Goal: Transaction & Acquisition: Purchase product/service

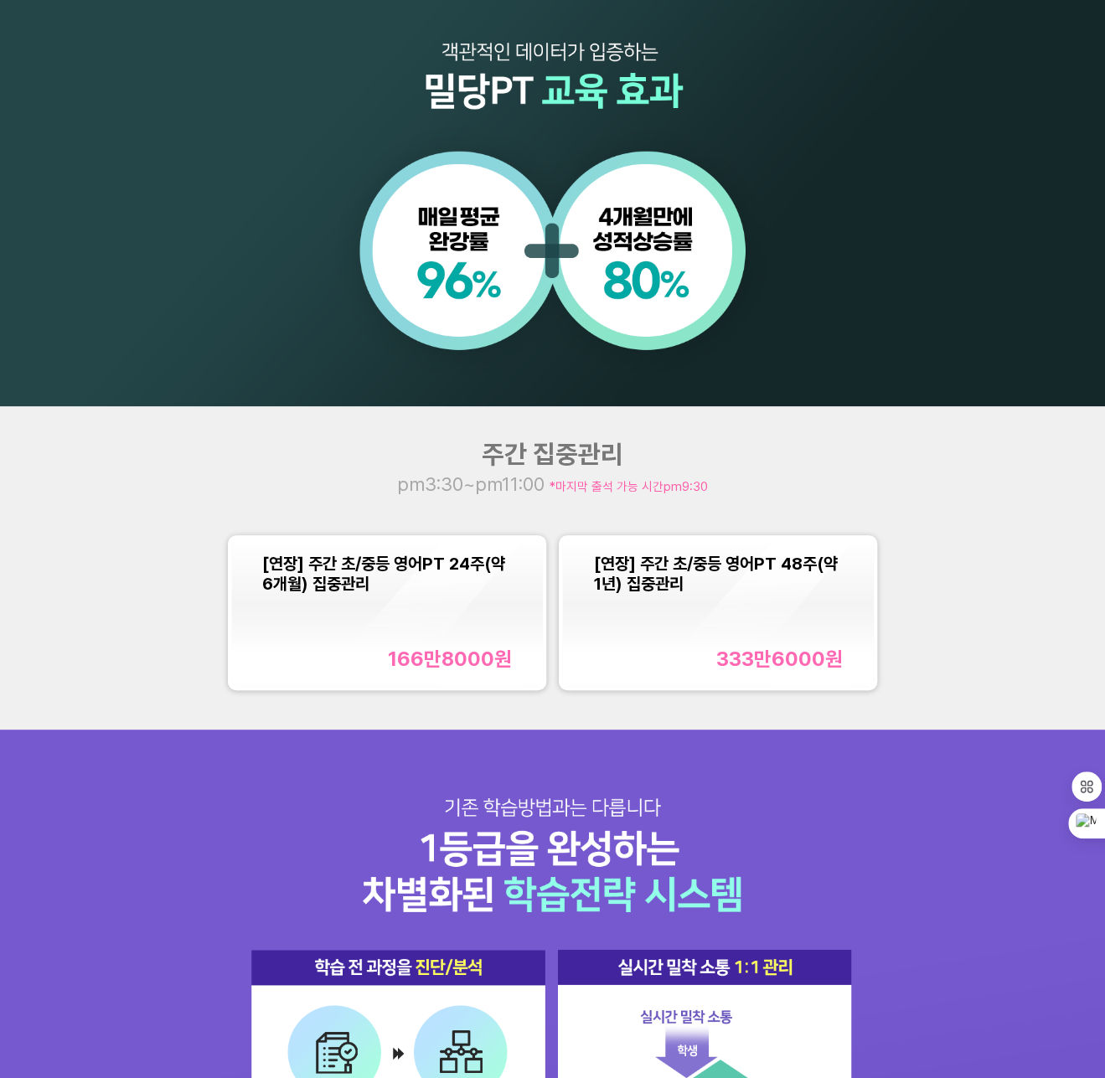
scroll to position [1089, 0]
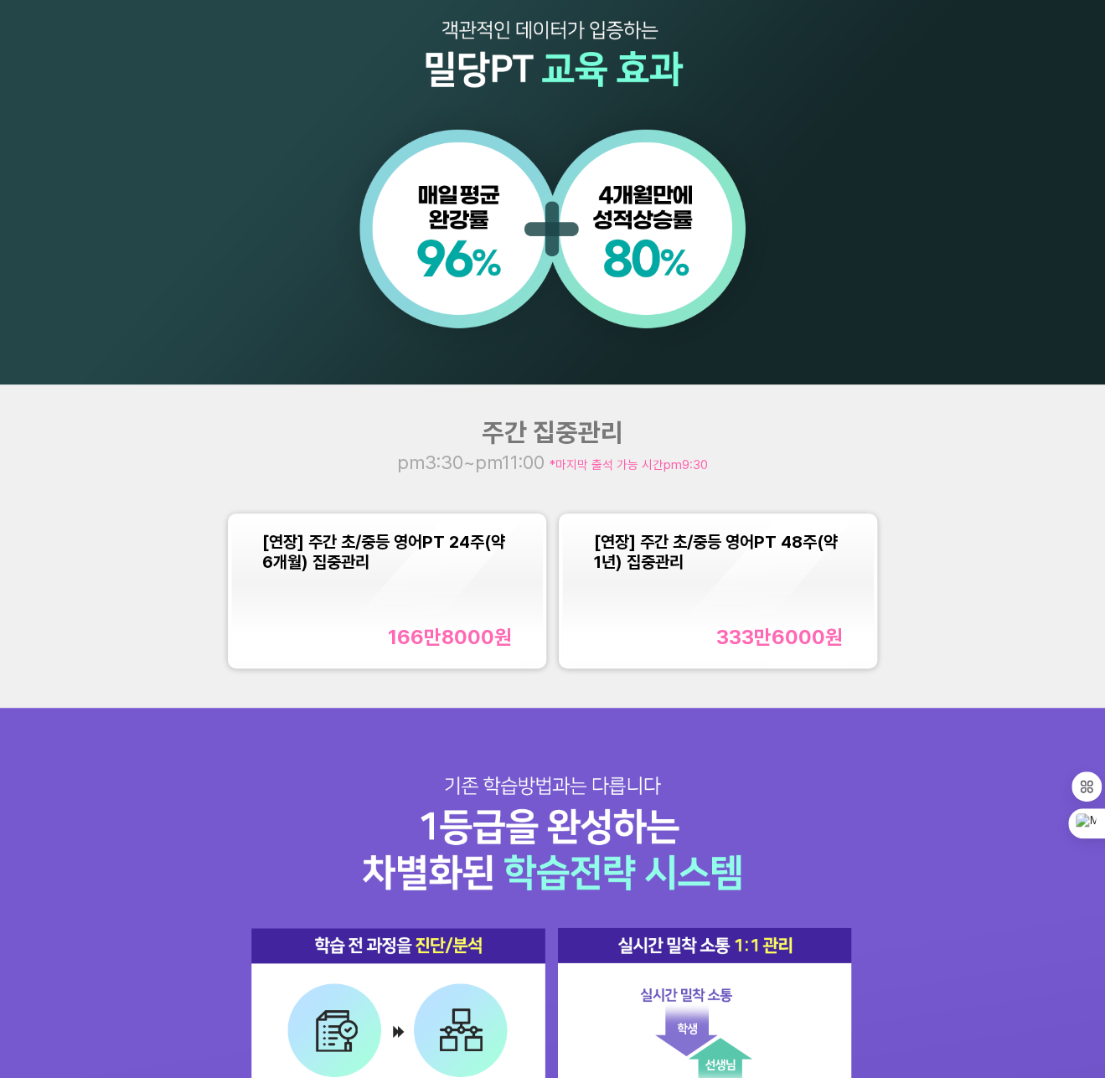
click at [449, 603] on div "[연장] 주간 초/중등 영어PT 24주(약 6개월) 집중관리 166만8000 원" at bounding box center [387, 590] width 250 height 117
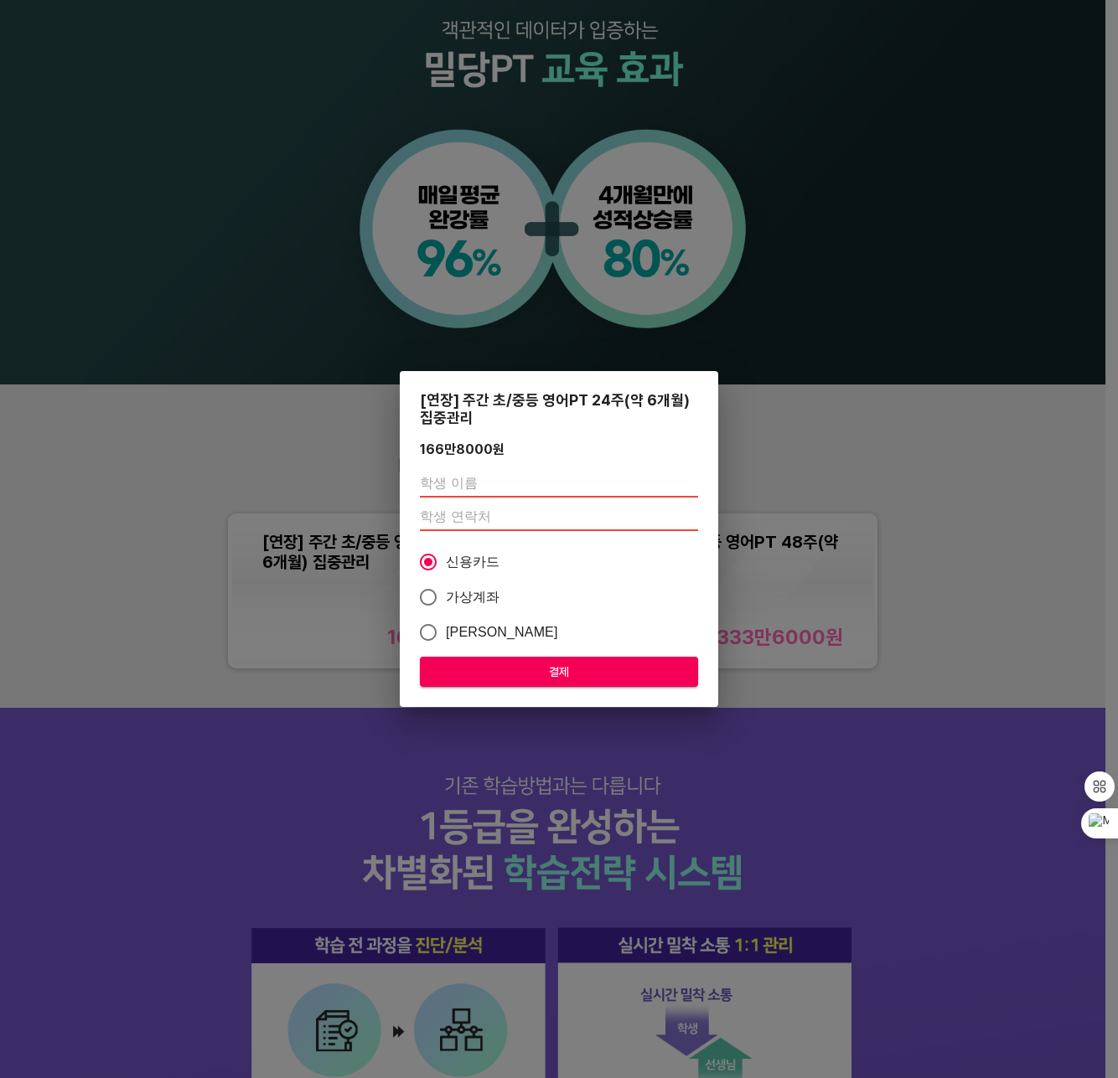
click at [493, 492] on input "text" at bounding box center [559, 484] width 278 height 27
type input "정지인"
click at [1086, 555] on div "[연장] 주간 초/중등 영어PT 24주(약 6개월) 집중관리 166만8000 원 정지인 신용카드 가상계좌 카카오페이 결제" at bounding box center [559, 539] width 1118 height 1078
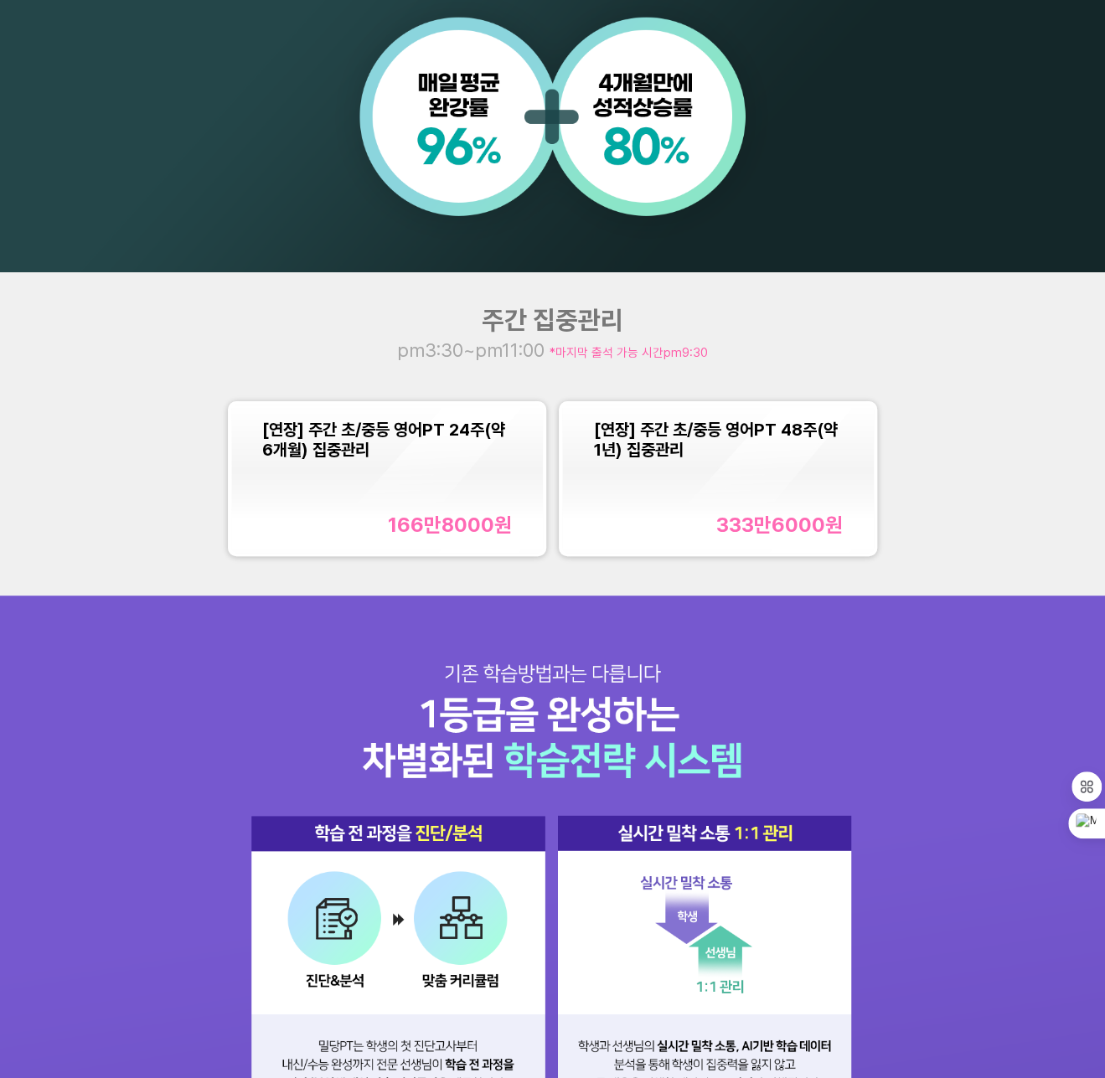
scroll to position [950, 0]
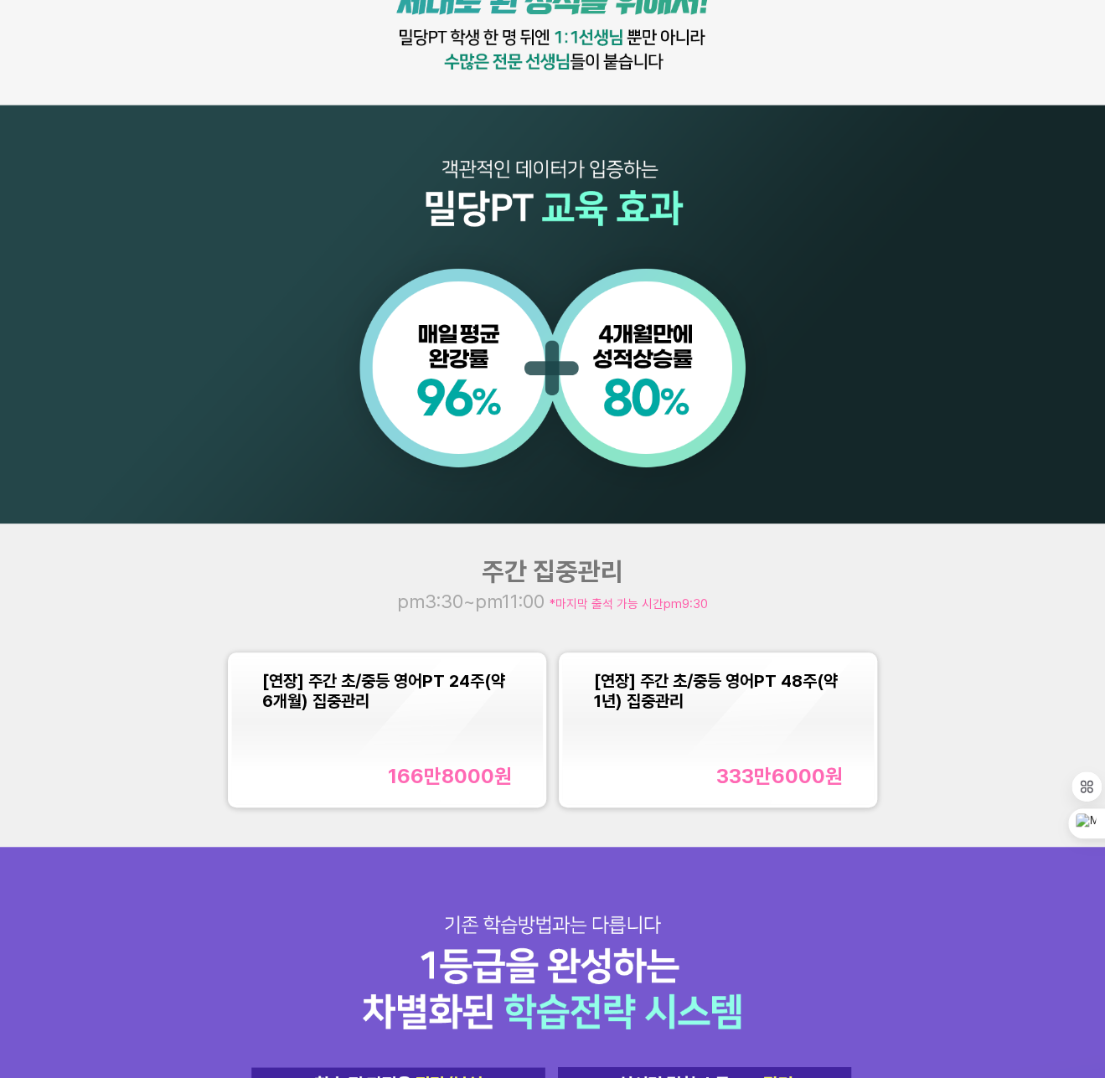
click at [451, 728] on div "[연장] 주간 초/중등 영어PT 24주(약 6개월) 집중관리 166만8000 원" at bounding box center [387, 729] width 250 height 117
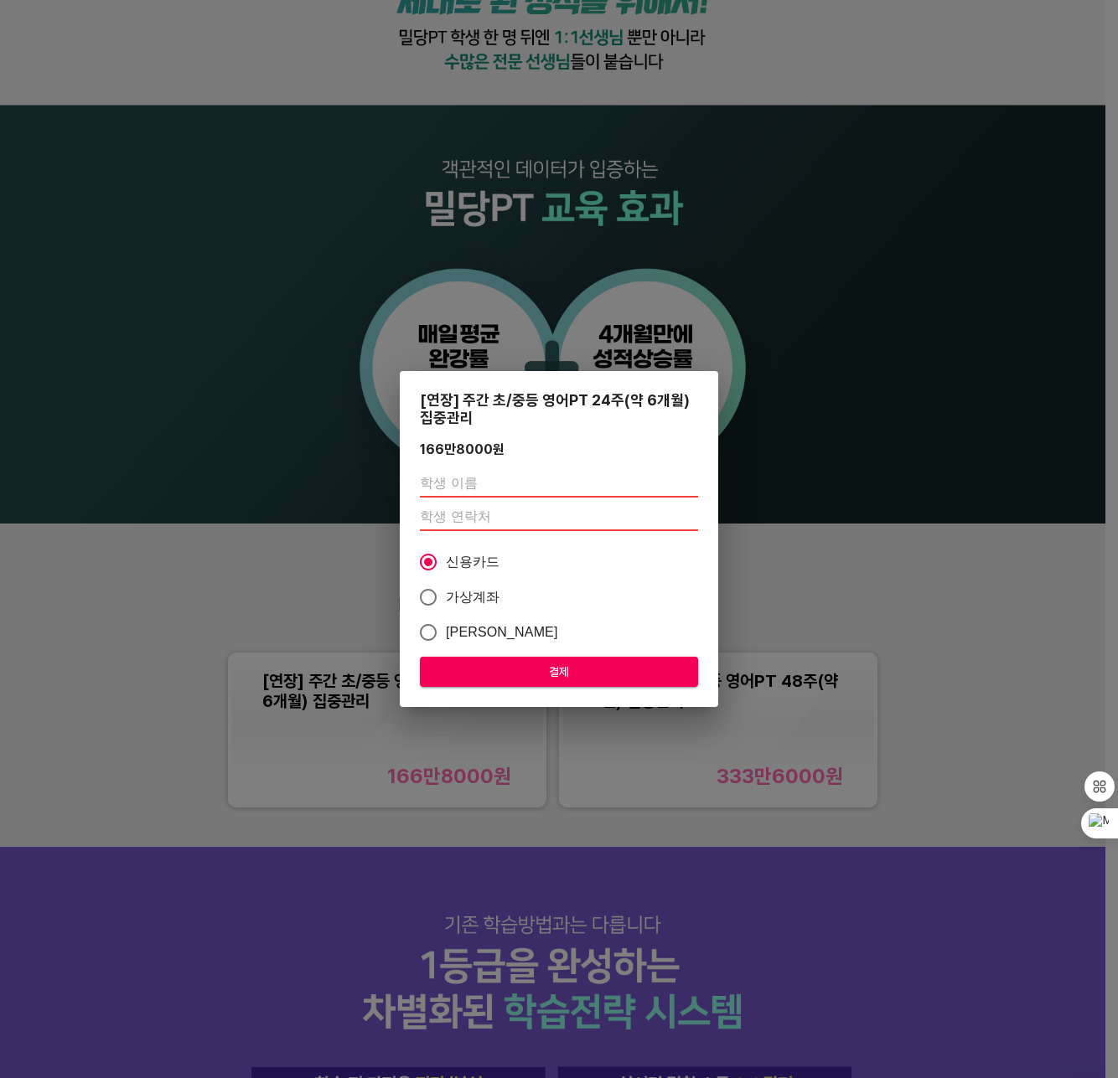
click at [471, 482] on input "text" at bounding box center [559, 484] width 278 height 27
type input "정지인"
click at [885, 572] on div "[연장] 주간 초/중등 영어PT 24주(약 6개월) 집중관리 166만8000 원 정지인 신용카드 가상계좌 카카오페이 결제" at bounding box center [559, 539] width 1118 height 1078
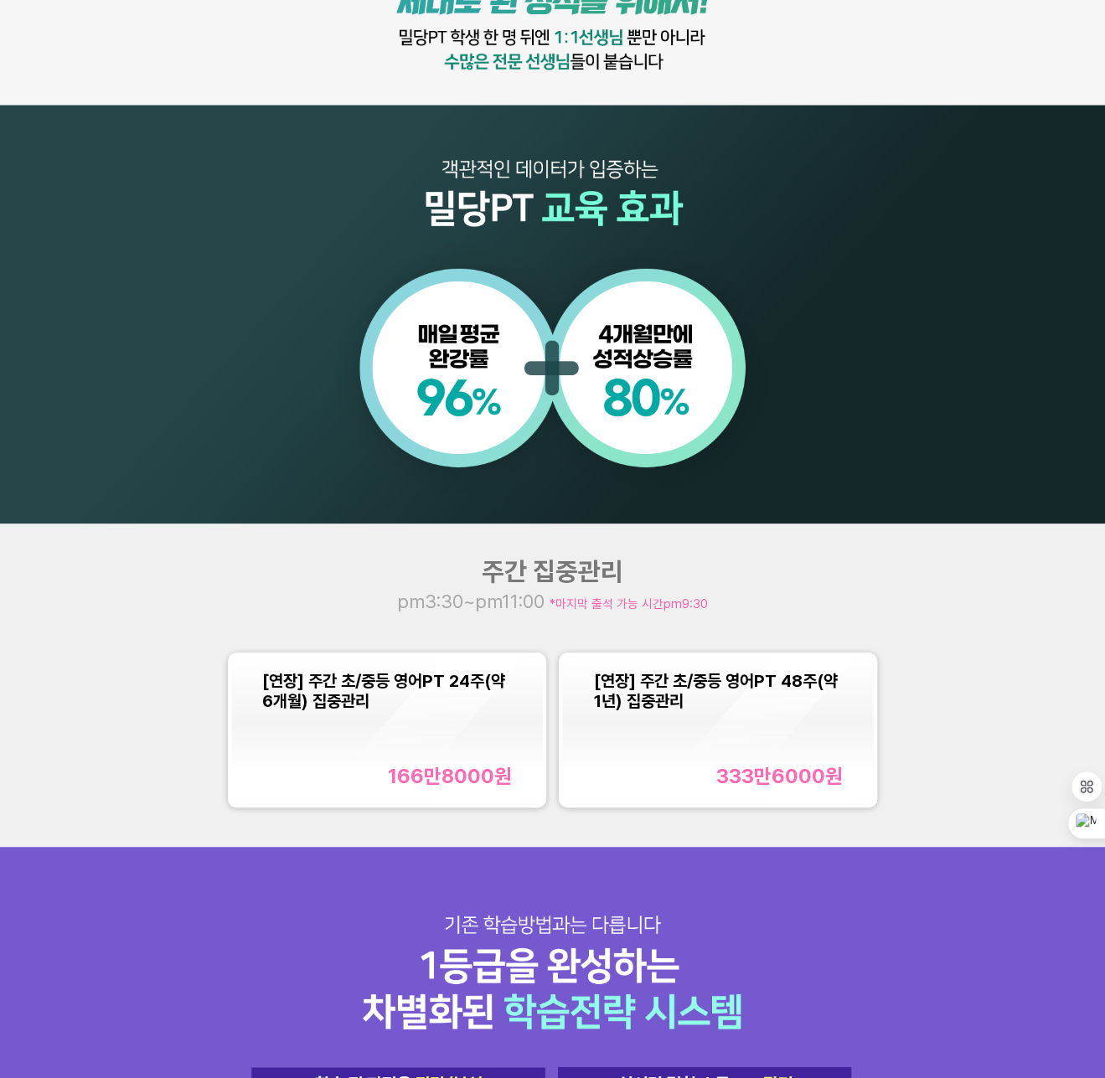
click at [476, 736] on div "[연장] 주간 초/중등 영어PT 24주(약 6개월) 집중관리 166만8000 원" at bounding box center [387, 729] width 250 height 117
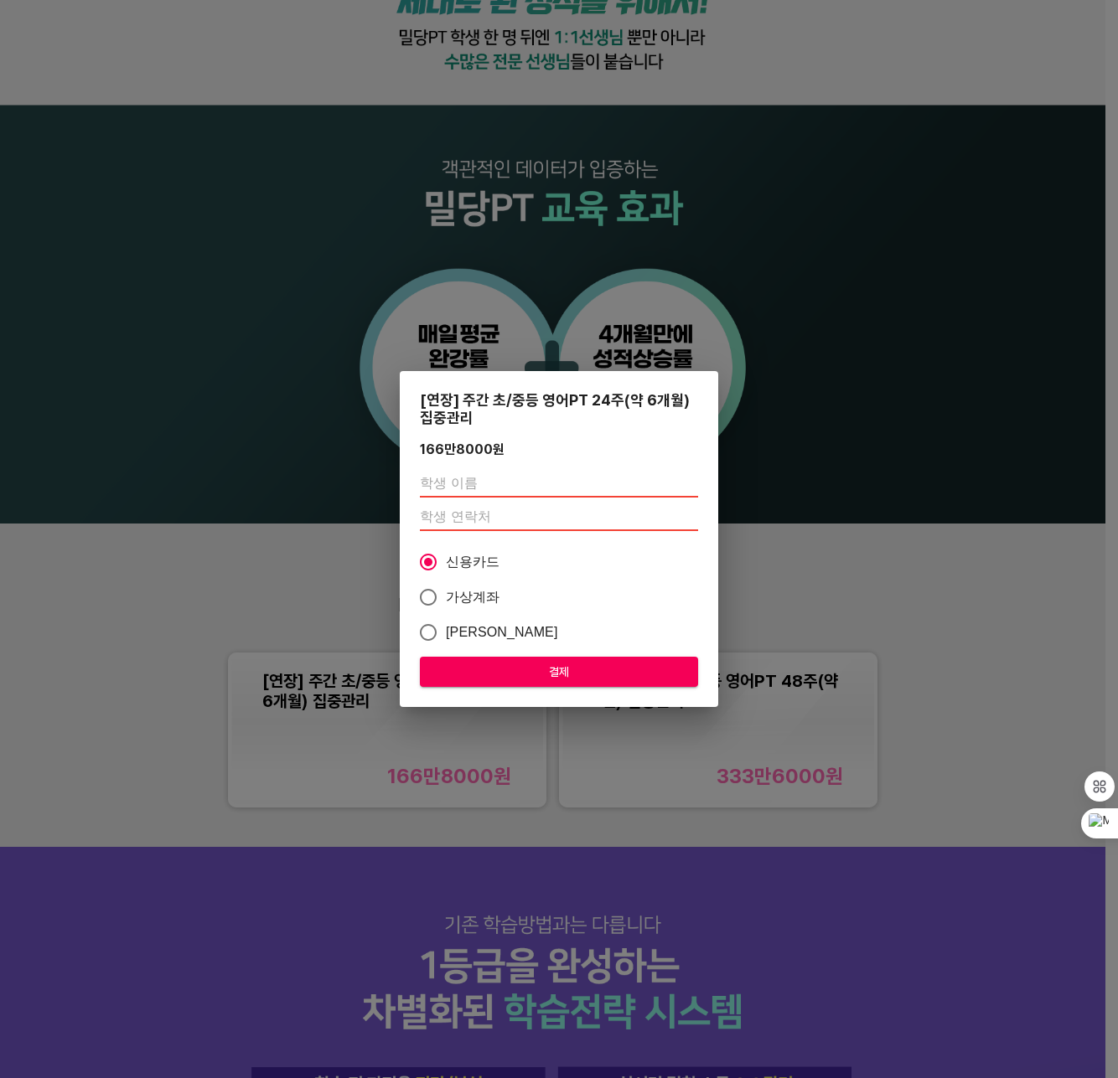
click at [513, 482] on input "text" at bounding box center [559, 484] width 278 height 27
type input "정지인"
type input "01054873560"
click at [553, 660] on button "결제" at bounding box center [559, 672] width 278 height 31
